Goal: Task Accomplishment & Management: Manage account settings

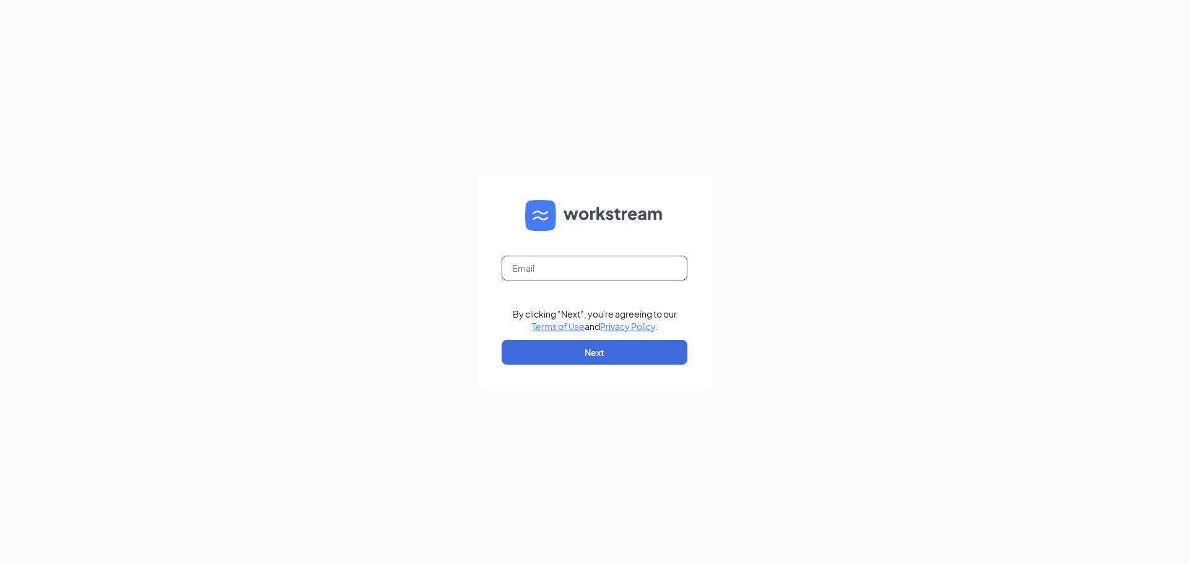
click at [575, 264] on input "text" at bounding box center [595, 268] width 186 height 25
type input "culversrepublicmo@gmail.com"
click at [548, 354] on button "Next" at bounding box center [595, 352] width 186 height 25
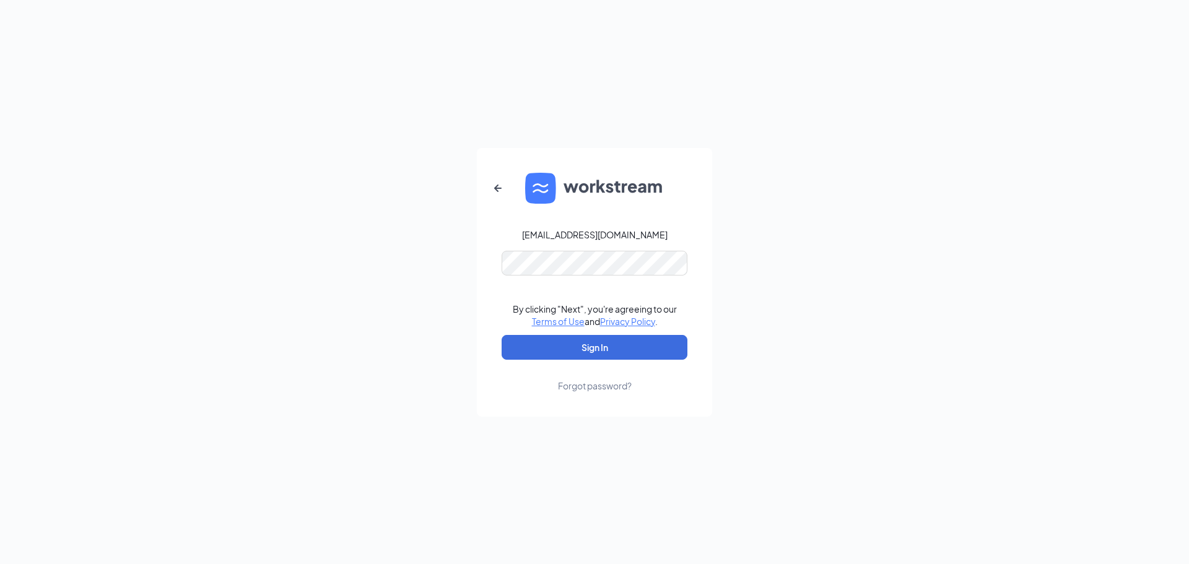
click at [535, 378] on form "culversrepublicmo@gmail.com By clicking "Next", you're agreeing to our Terms of…" at bounding box center [594, 282] width 235 height 269
click at [538, 351] on button "Sign In" at bounding box center [595, 347] width 186 height 25
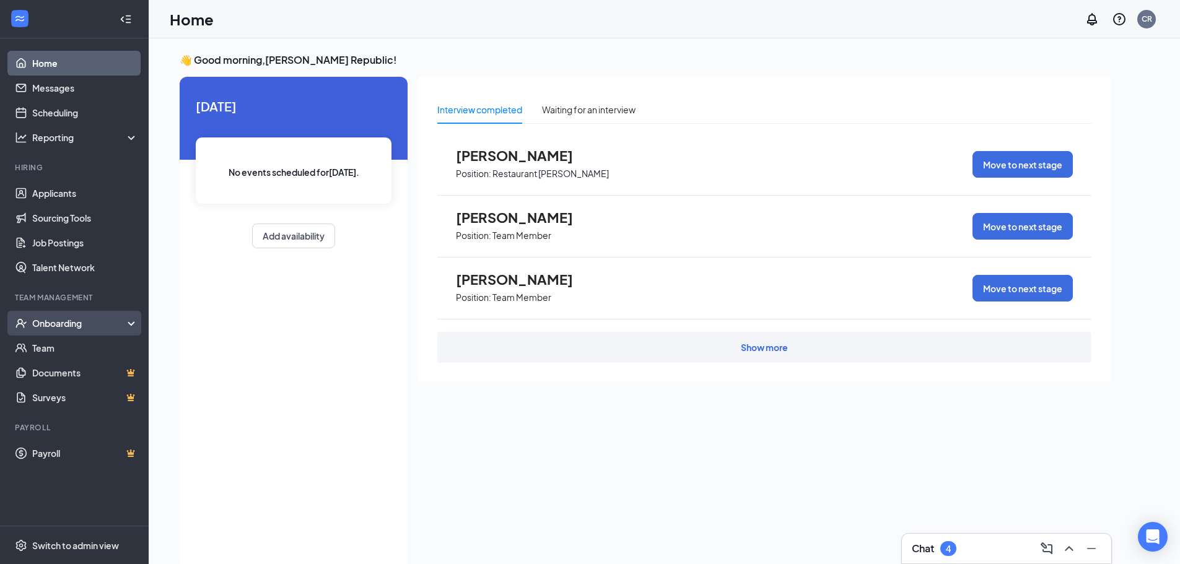
click at [105, 316] on div "Onboarding" at bounding box center [74, 323] width 149 height 25
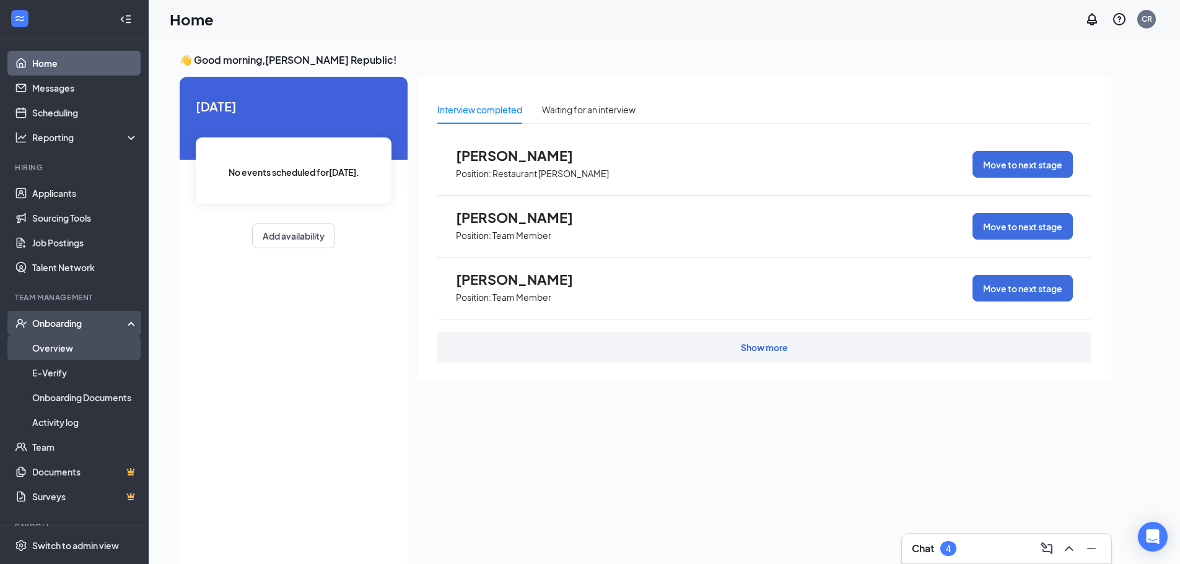
click at [95, 342] on link "Overview" at bounding box center [85, 348] width 106 height 25
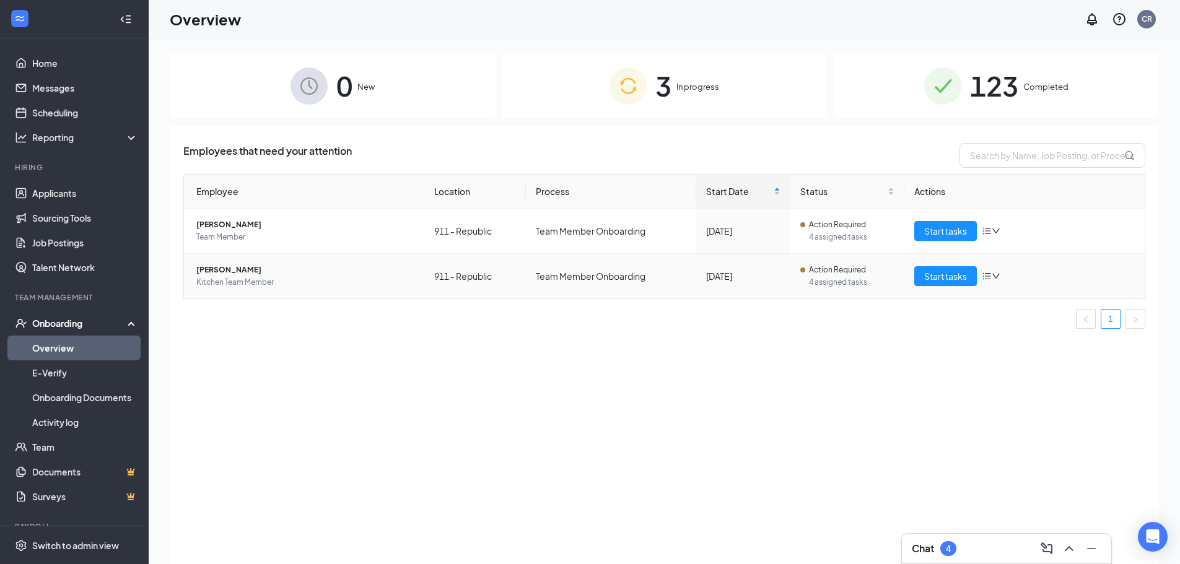
click at [227, 272] on span "[PERSON_NAME]" at bounding box center [305, 270] width 218 height 12
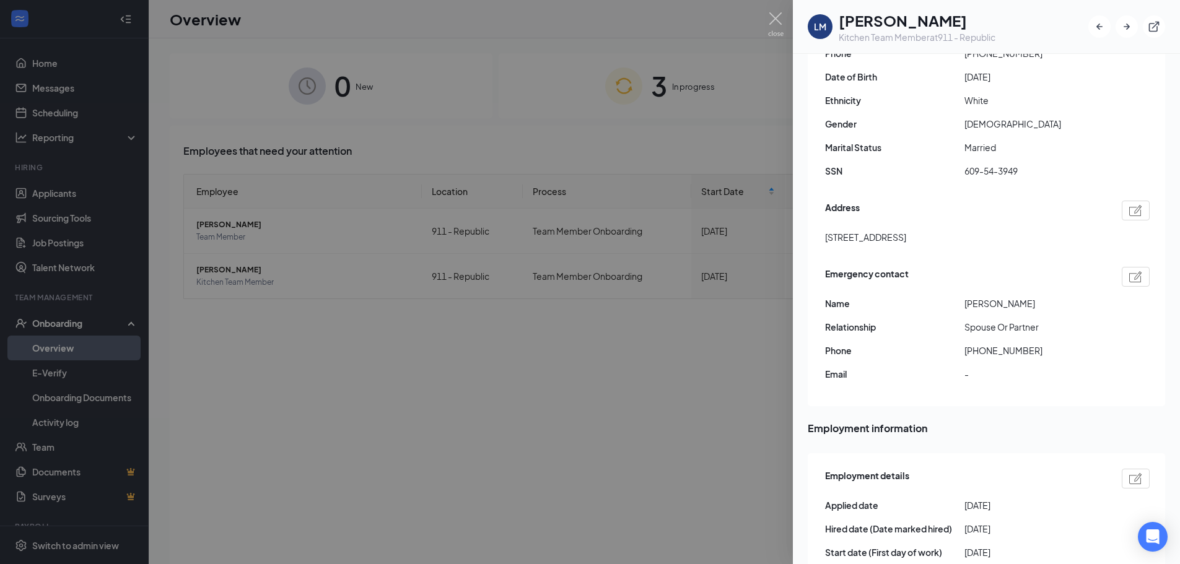
scroll to position [248, 0]
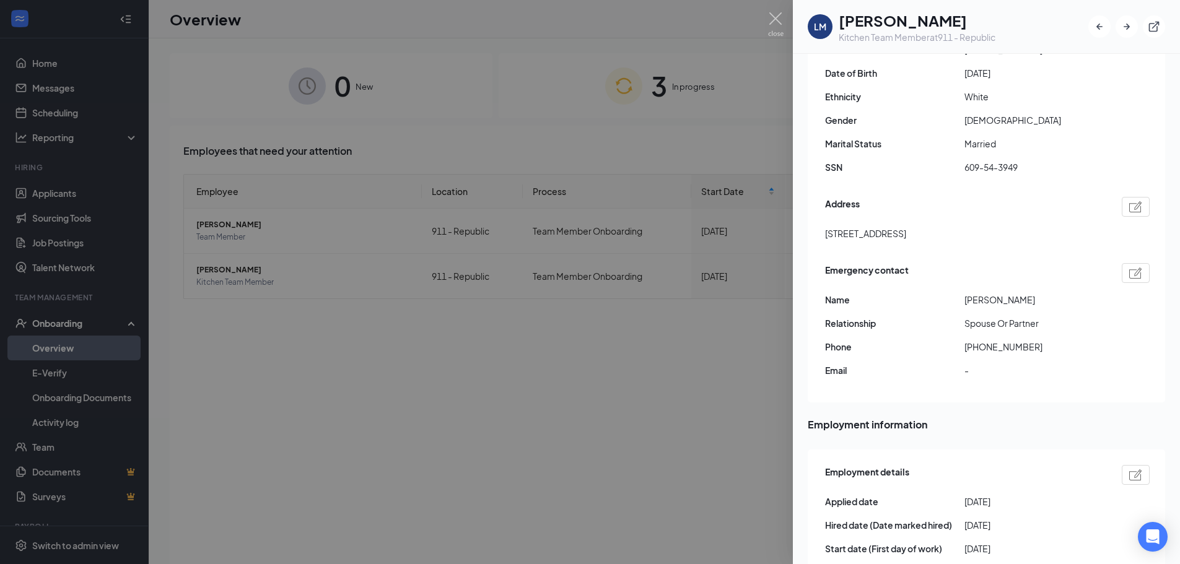
click at [704, 414] on div at bounding box center [590, 282] width 1180 height 564
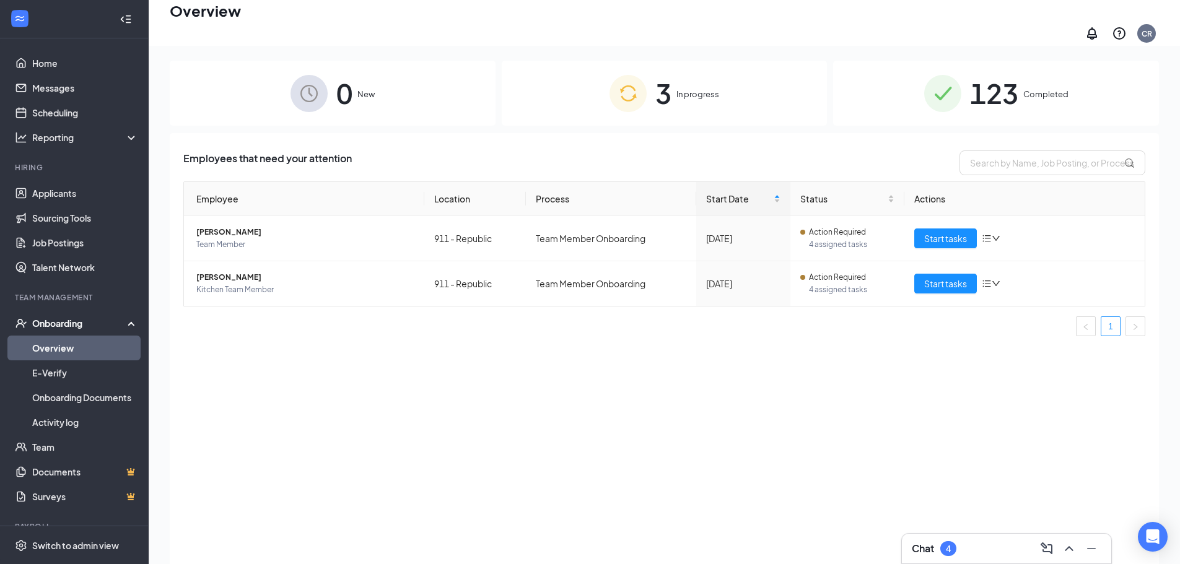
scroll to position [56, 0]
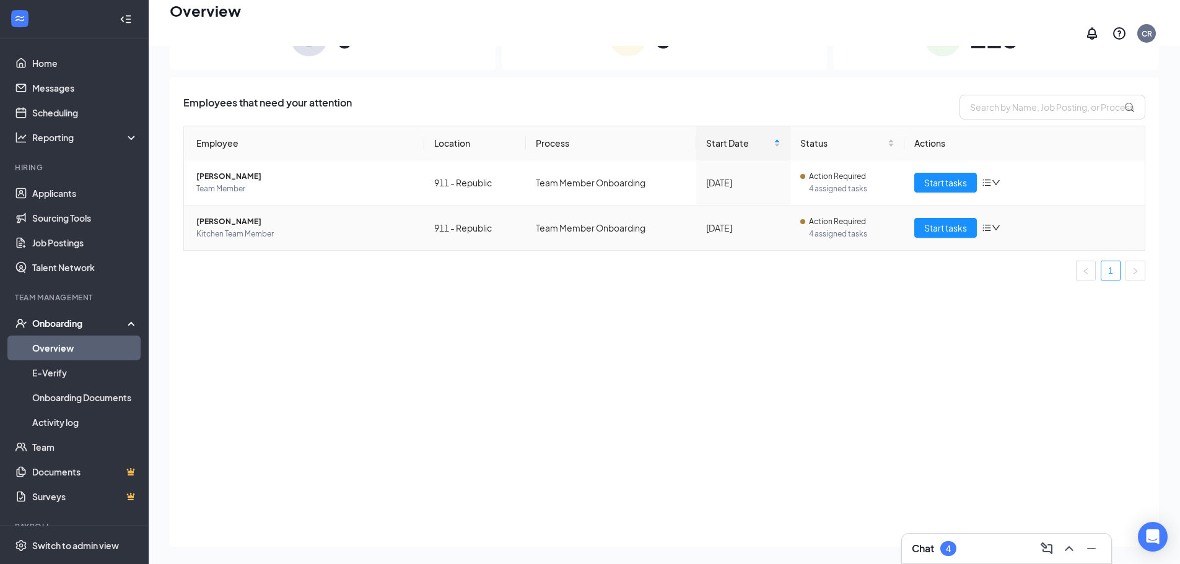
click at [229, 220] on span "[PERSON_NAME]" at bounding box center [305, 221] width 218 height 12
